Goal: Information Seeking & Learning: Learn about a topic

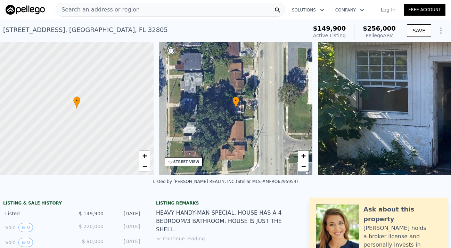
click at [98, 7] on span "Search an address or region" at bounding box center [98, 10] width 84 height 8
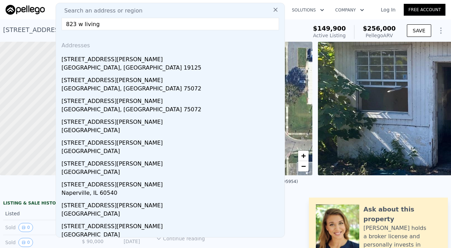
click at [134, 31] on div "Search an address or region 823 w living Addresses [STREET_ADDRESS][GEOGRAPHIC_…" at bounding box center [170, 120] width 229 height 234
drag, startPoint x: 128, startPoint y: 26, endPoint x: 42, endPoint y: 24, distance: 86.2
paste input "[STREET_ADDRESS]"
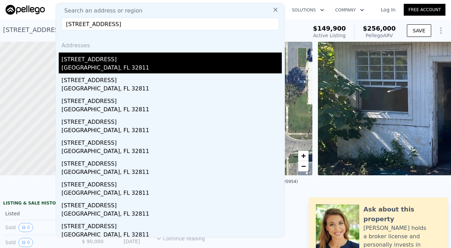
type input "[STREET_ADDRESS]"
click at [104, 60] on div "[STREET_ADDRESS]" at bounding box center [171, 57] width 220 height 11
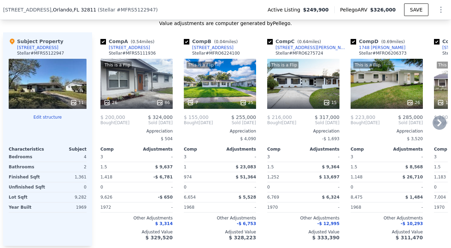
scroll to position [804, 0]
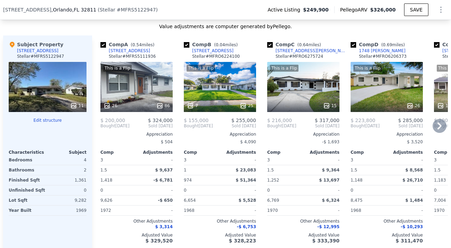
click at [441, 127] on icon at bounding box center [439, 126] width 14 height 14
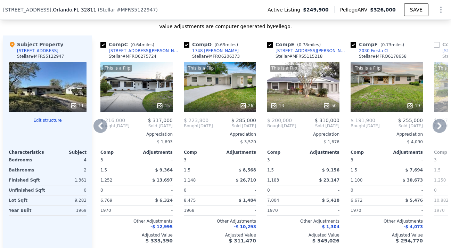
click at [441, 127] on icon at bounding box center [439, 126] width 14 height 14
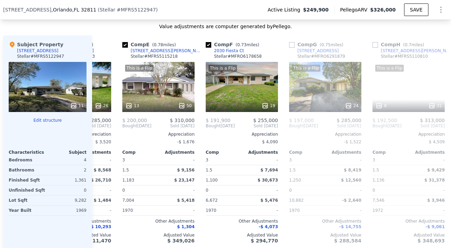
scroll to position [0, 333]
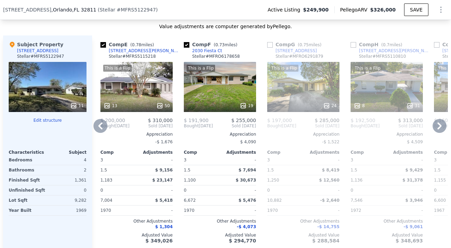
click at [441, 127] on icon at bounding box center [439, 126] width 14 height 14
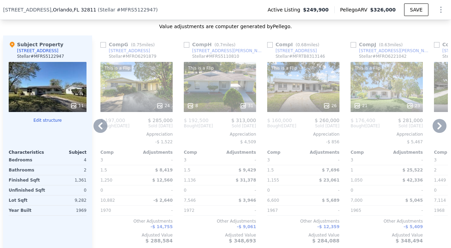
click at [441, 127] on icon at bounding box center [439, 126] width 14 height 14
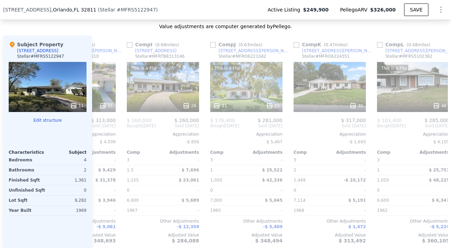
scroll to position [0, 661]
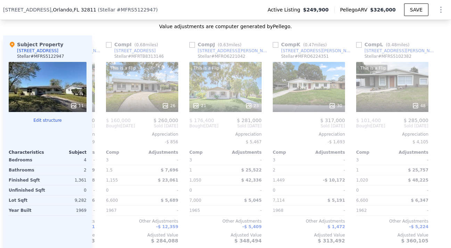
click at [441, 127] on div at bounding box center [442, 141] width 11 height 213
click at [98, 130] on icon at bounding box center [100, 126] width 14 height 14
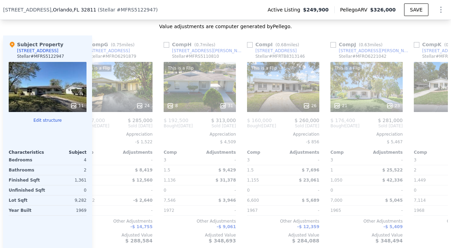
scroll to position [0, 495]
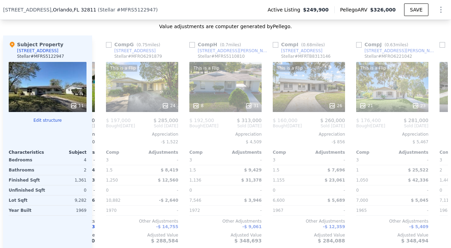
click at [98, 130] on div "Comp A ( 0.54 miles) [STREET_ADDRESS] Stellar # MFRS5111936 This is a Flip 26 8…" at bounding box center [270, 141] width 356 height 213
click at [100, 124] on icon at bounding box center [100, 125] width 4 height 7
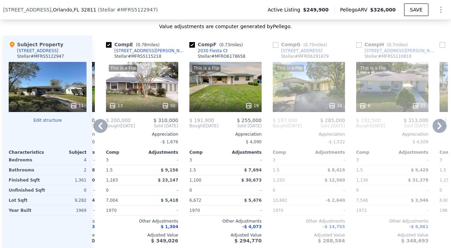
click at [100, 125] on icon at bounding box center [100, 125] width 4 height 7
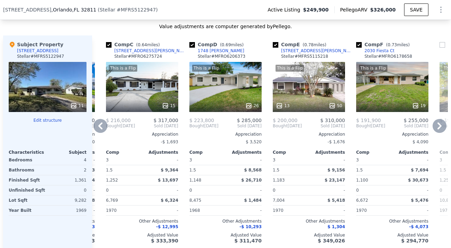
click at [100, 125] on icon at bounding box center [100, 125] width 4 height 7
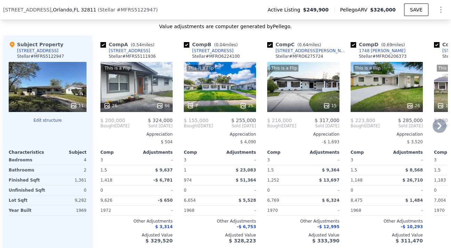
click at [81, 183] on div "1,361" at bounding box center [68, 180] width 38 height 10
click at [437, 124] on icon at bounding box center [439, 126] width 14 height 14
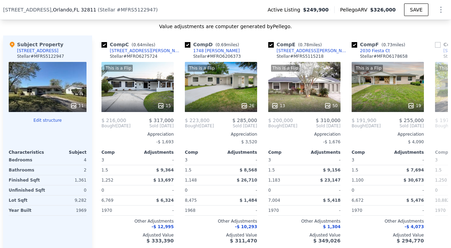
scroll to position [0, 167]
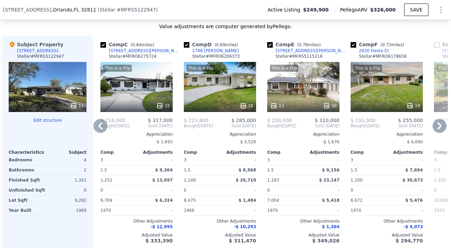
click at [439, 129] on icon at bounding box center [439, 126] width 14 height 14
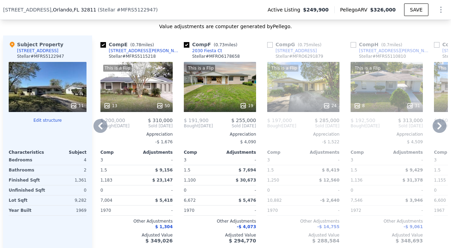
click at [439, 124] on icon at bounding box center [439, 125] width 4 height 7
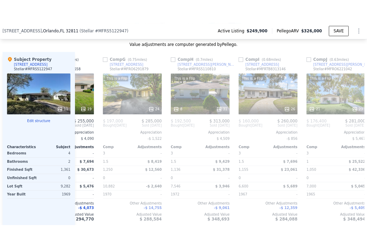
scroll to position [0, 500]
